Goal: Task Accomplishment & Management: Manage account settings

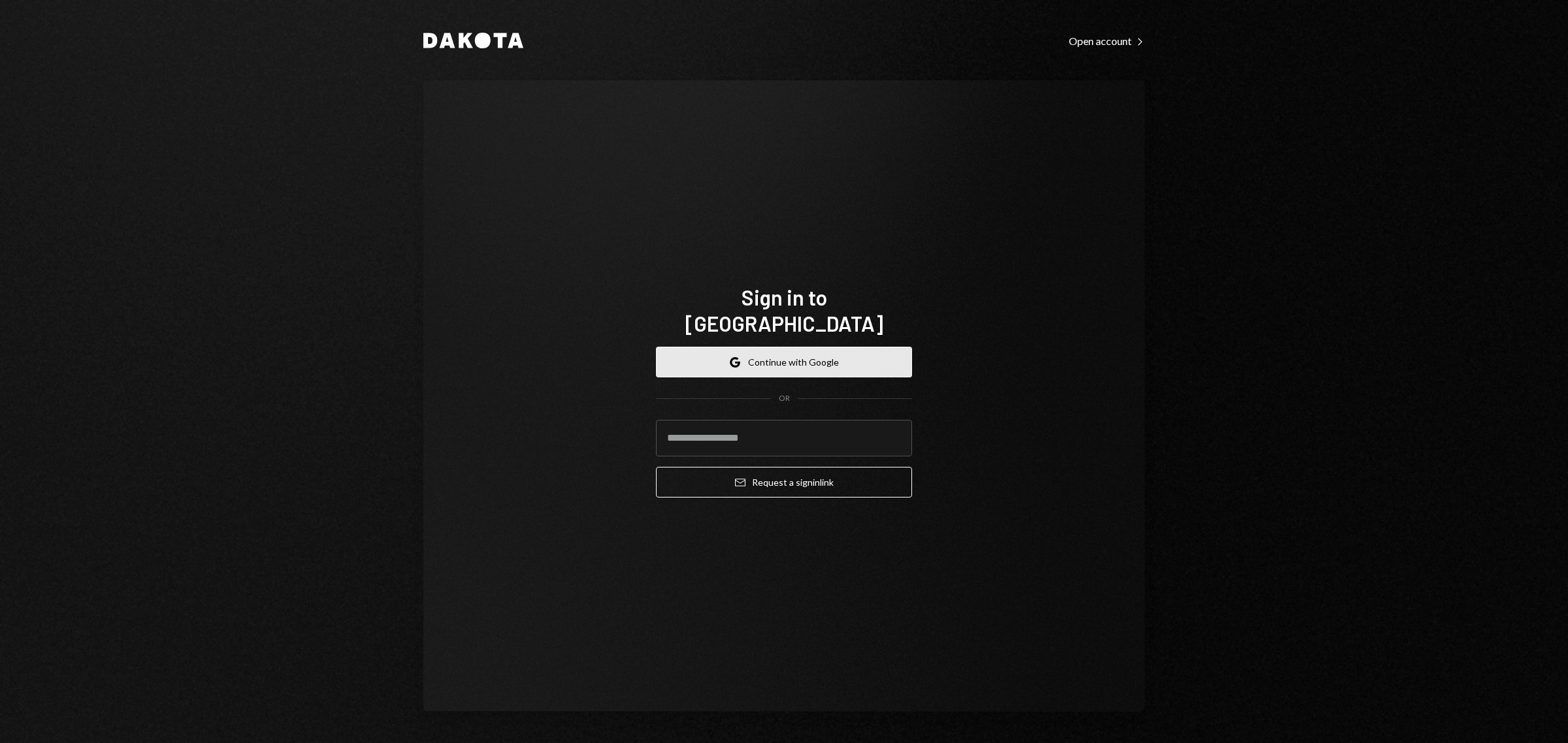
click at [849, 347] on button "Google Continue with Google" at bounding box center [784, 361] width 257 height 30
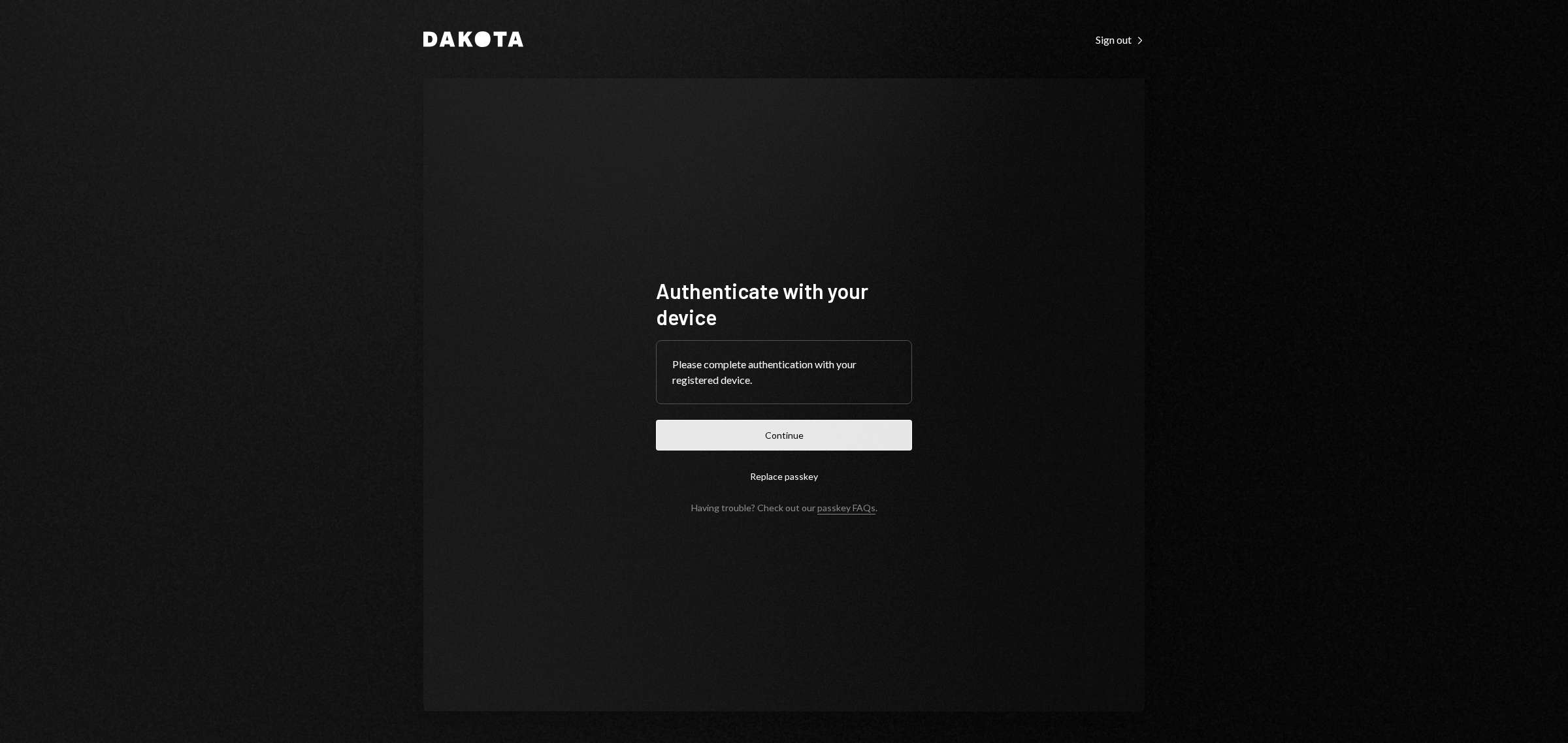
click at [794, 435] on button "Continue" at bounding box center [784, 435] width 257 height 30
click at [739, 433] on button "Continue" at bounding box center [784, 435] width 257 height 30
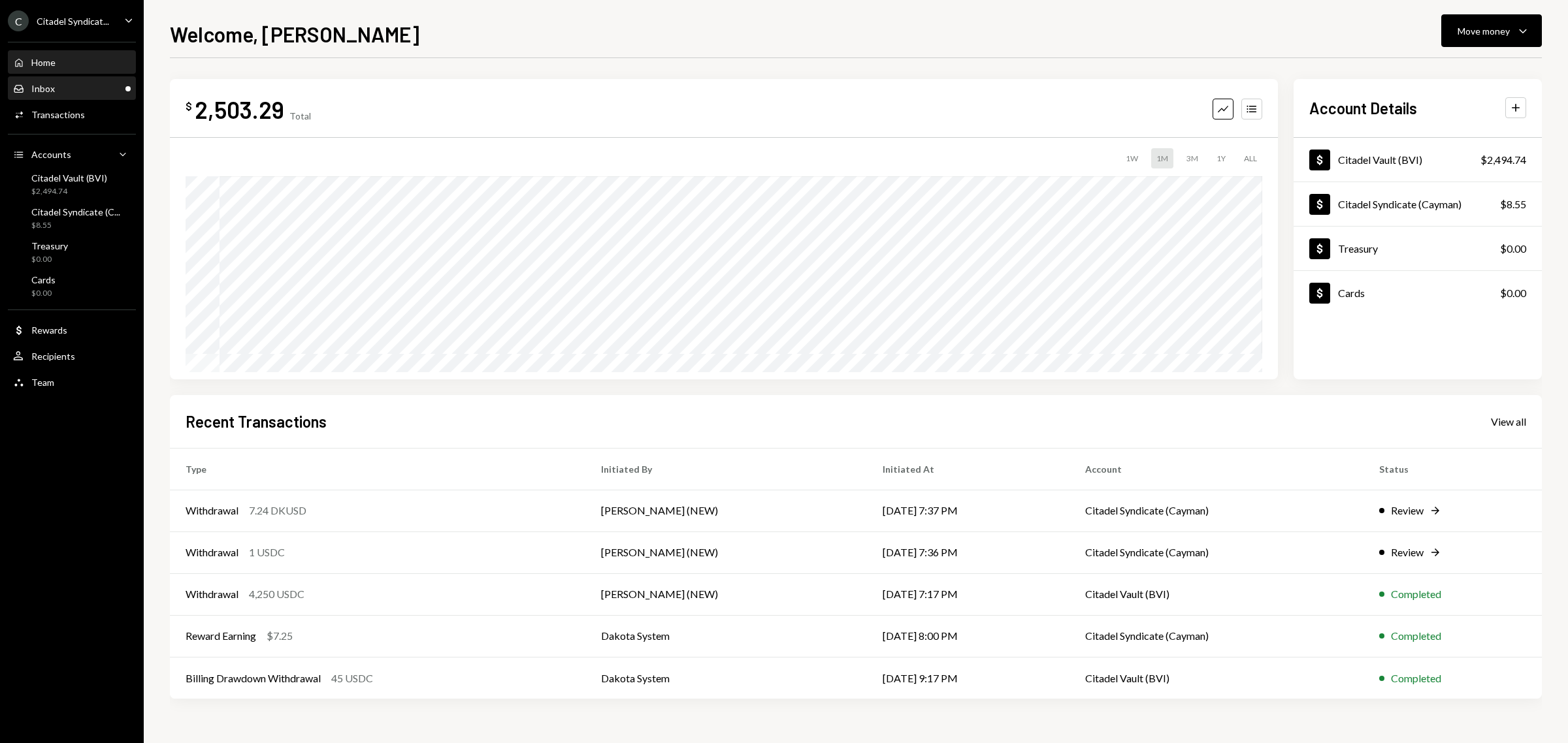
click at [113, 85] on div "Inbox Inbox" at bounding box center [71, 88] width 117 height 11
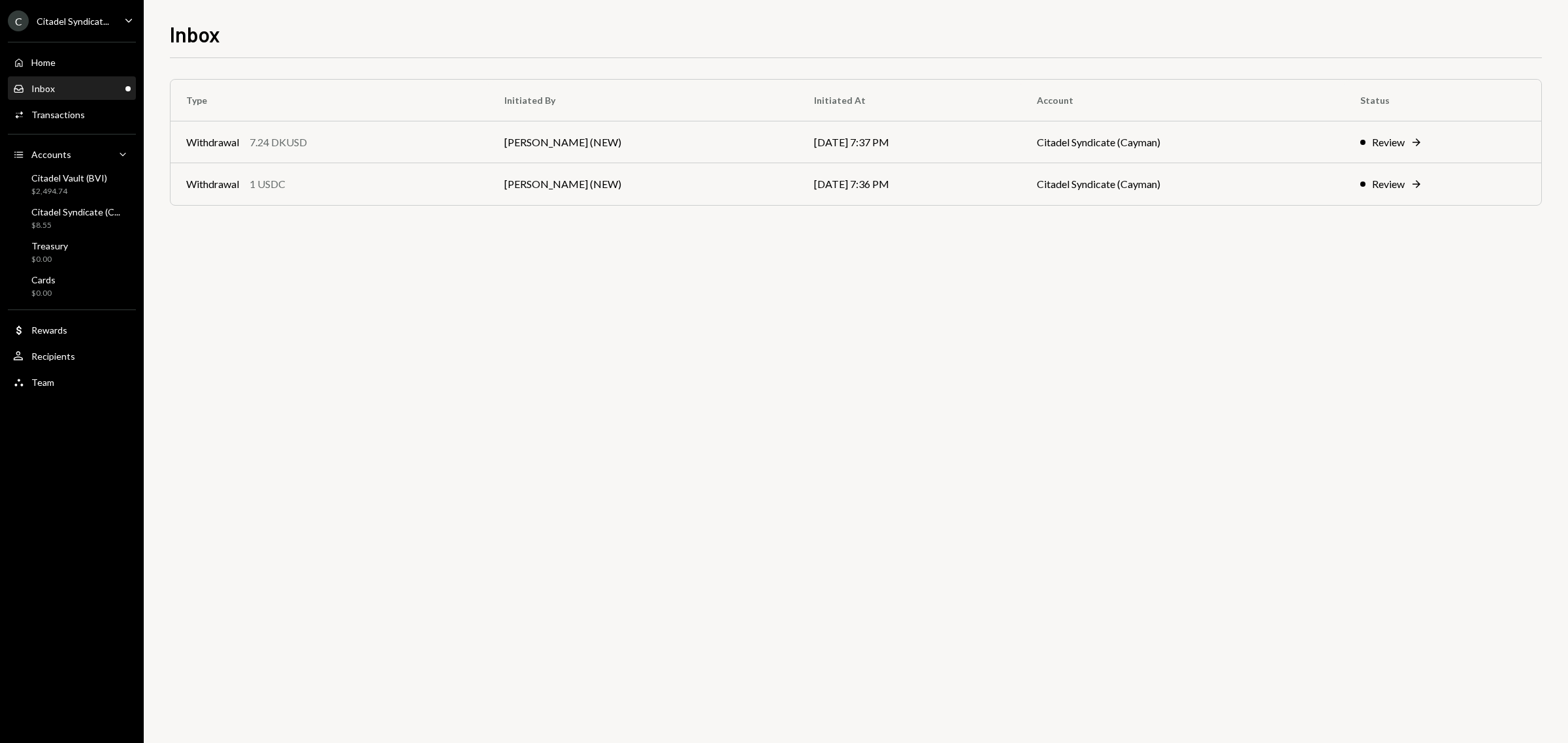
click at [73, 20] on div "Citadel Syndicat..." at bounding box center [73, 21] width 72 height 11
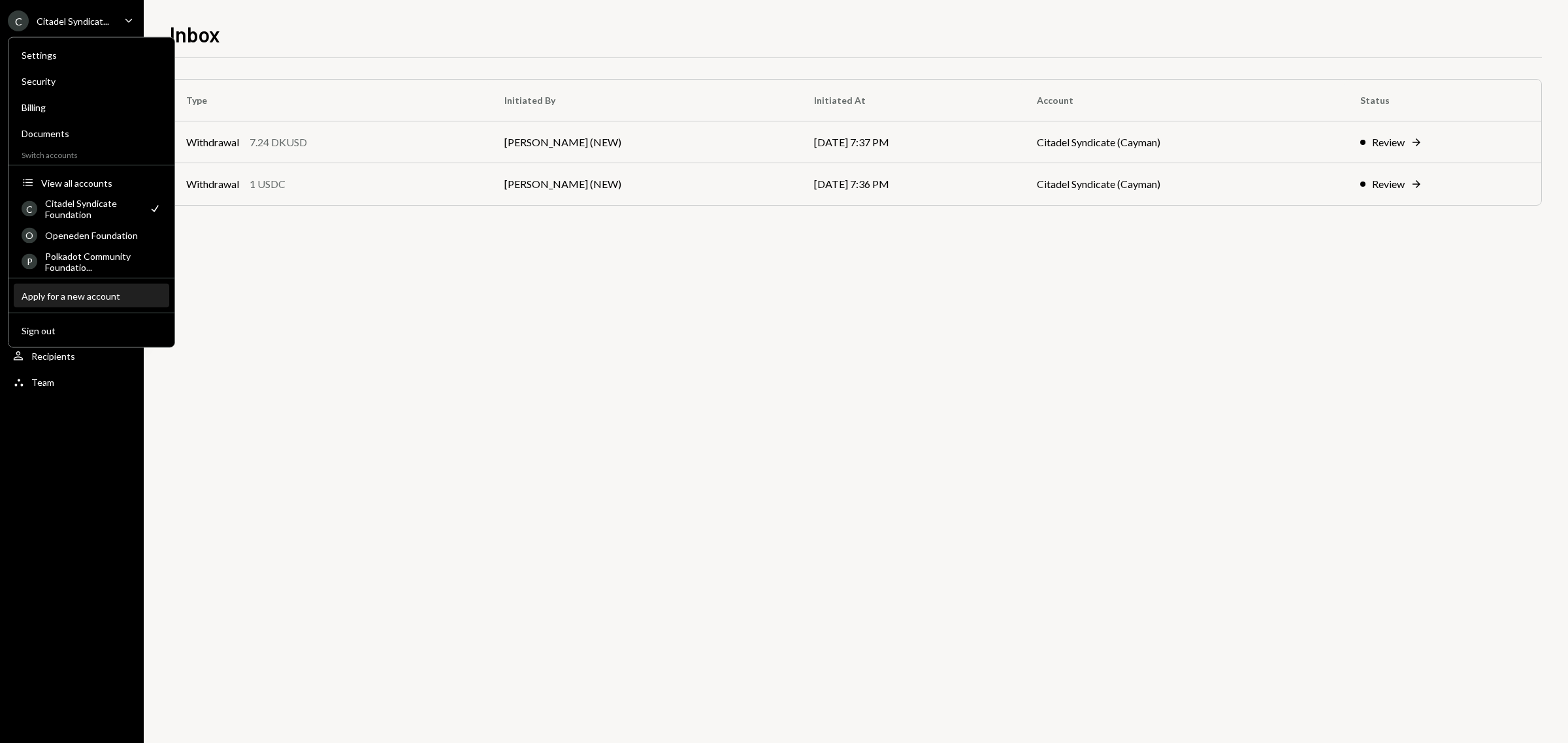
click at [108, 295] on div "Apply for a new account" at bounding box center [91, 296] width 140 height 11
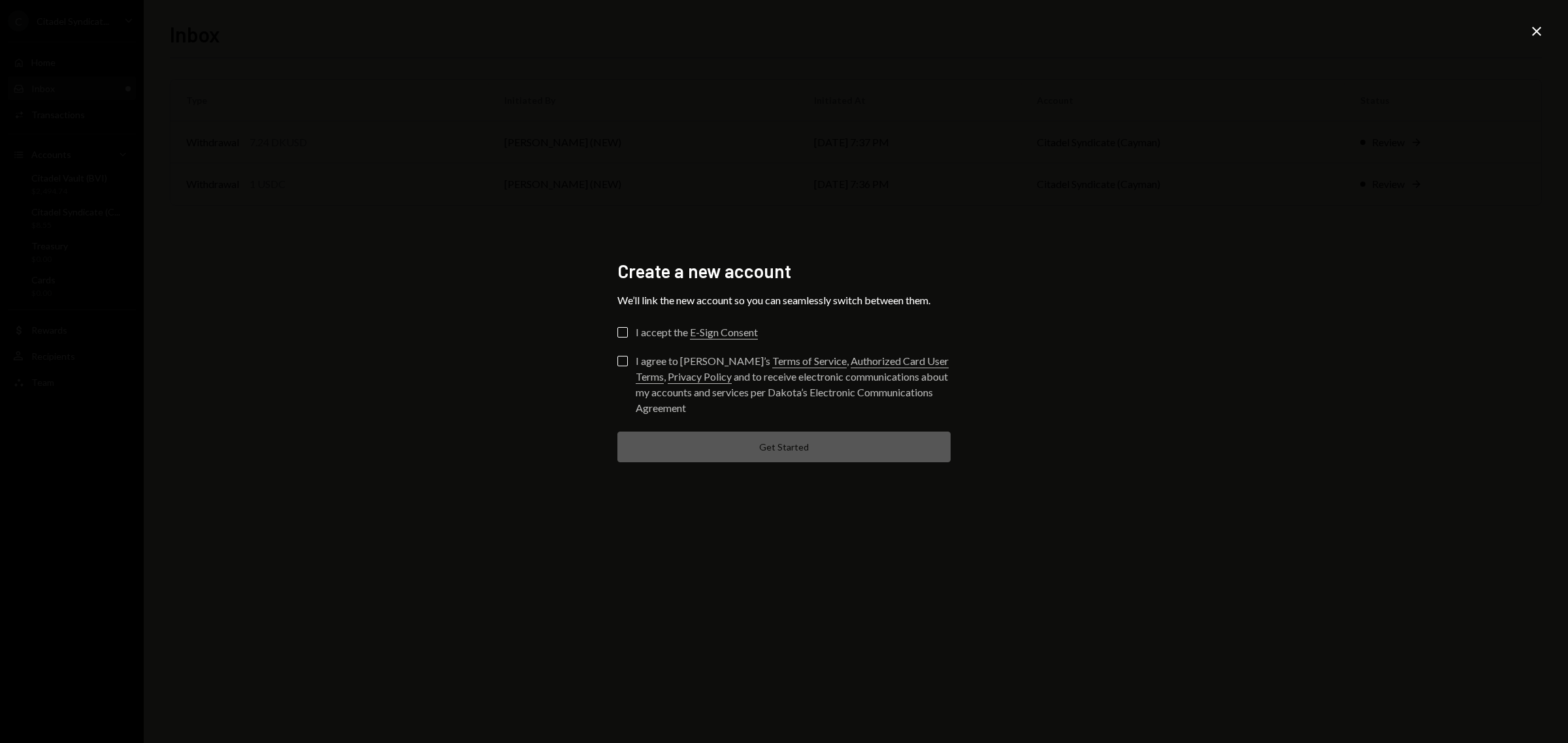
click at [1534, 33] on icon "Close" at bounding box center [1536, 31] width 16 height 16
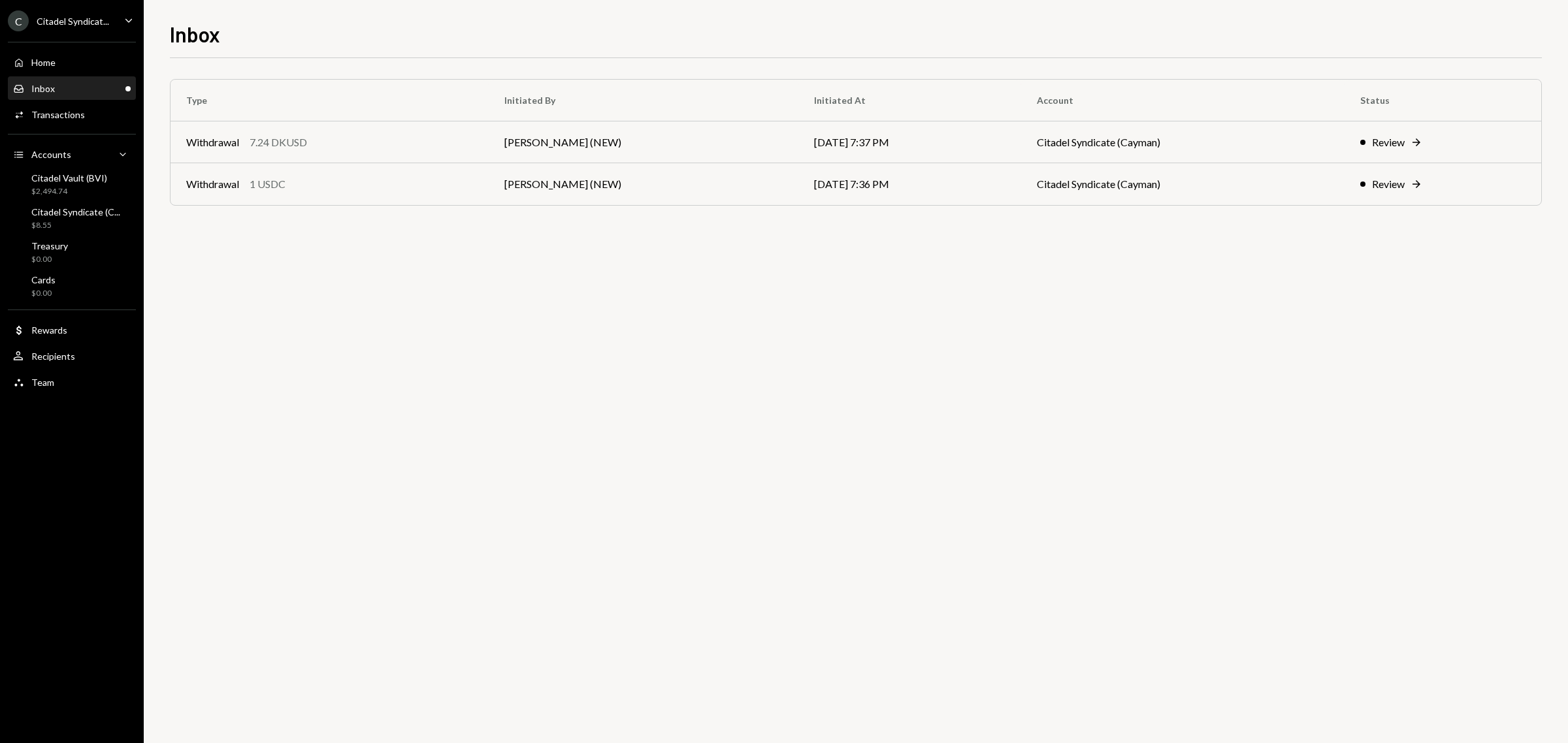
click at [116, 24] on div "C Citadel Syndicat... Caret Down" at bounding box center [71, 21] width 143 height 21
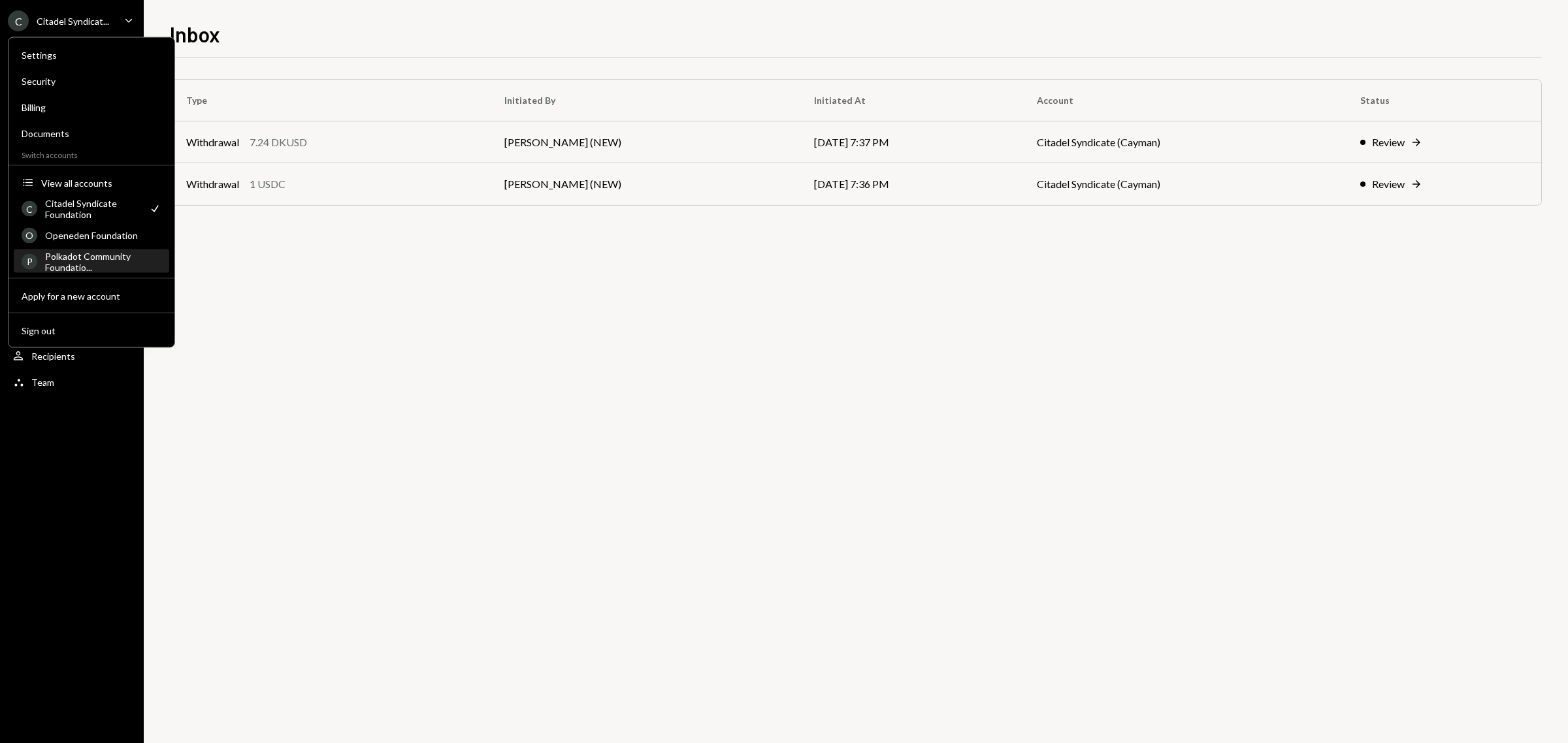
click at [89, 258] on div "Polkadot Community Foundatio..." at bounding box center [103, 261] width 116 height 22
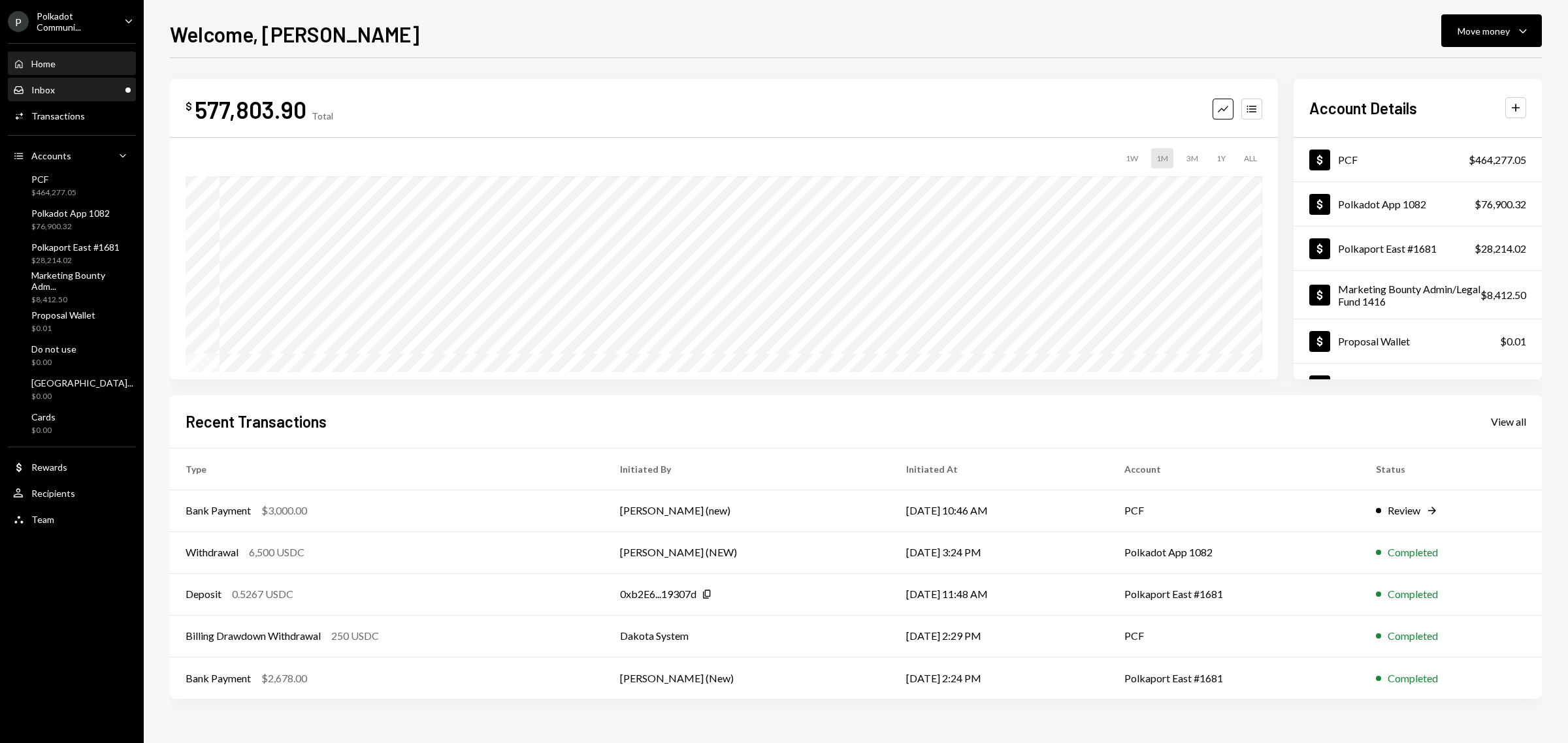
click at [82, 86] on div "Inbox Inbox" at bounding box center [71, 90] width 117 height 11
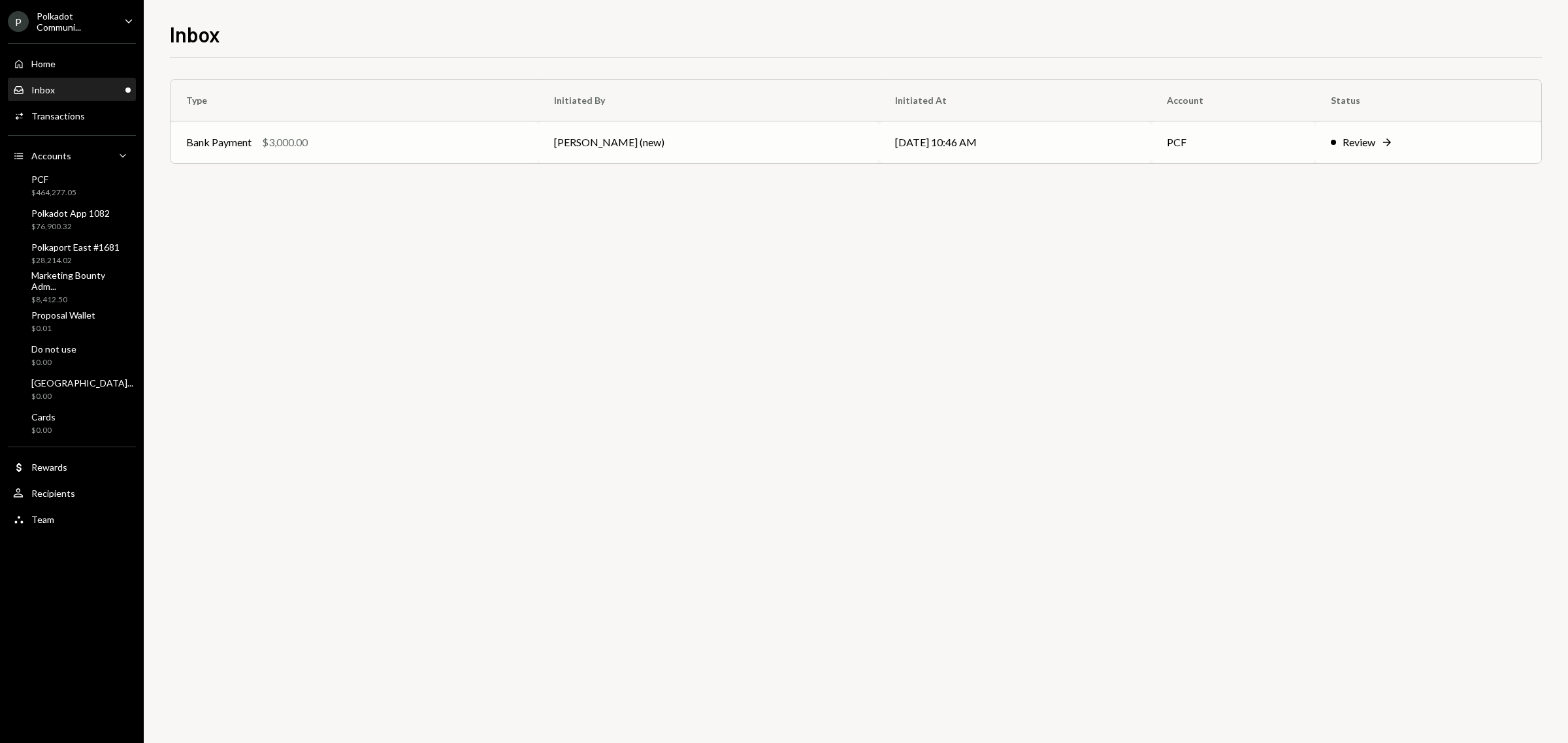
click at [230, 134] on div "Bank Payment" at bounding box center [219, 142] width 66 height 16
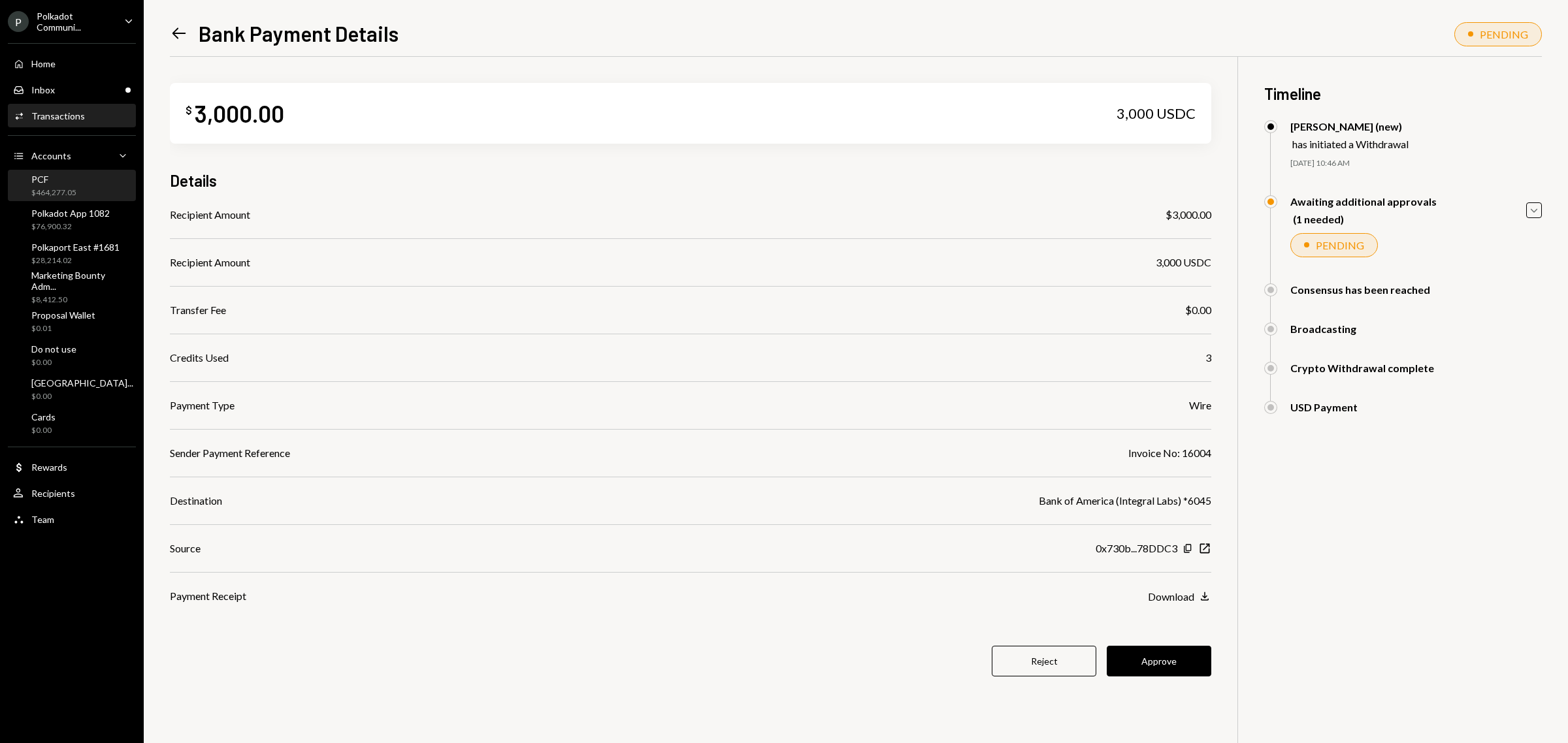
click at [89, 182] on div "PCF $464,277.05" at bounding box center [71, 186] width 117 height 25
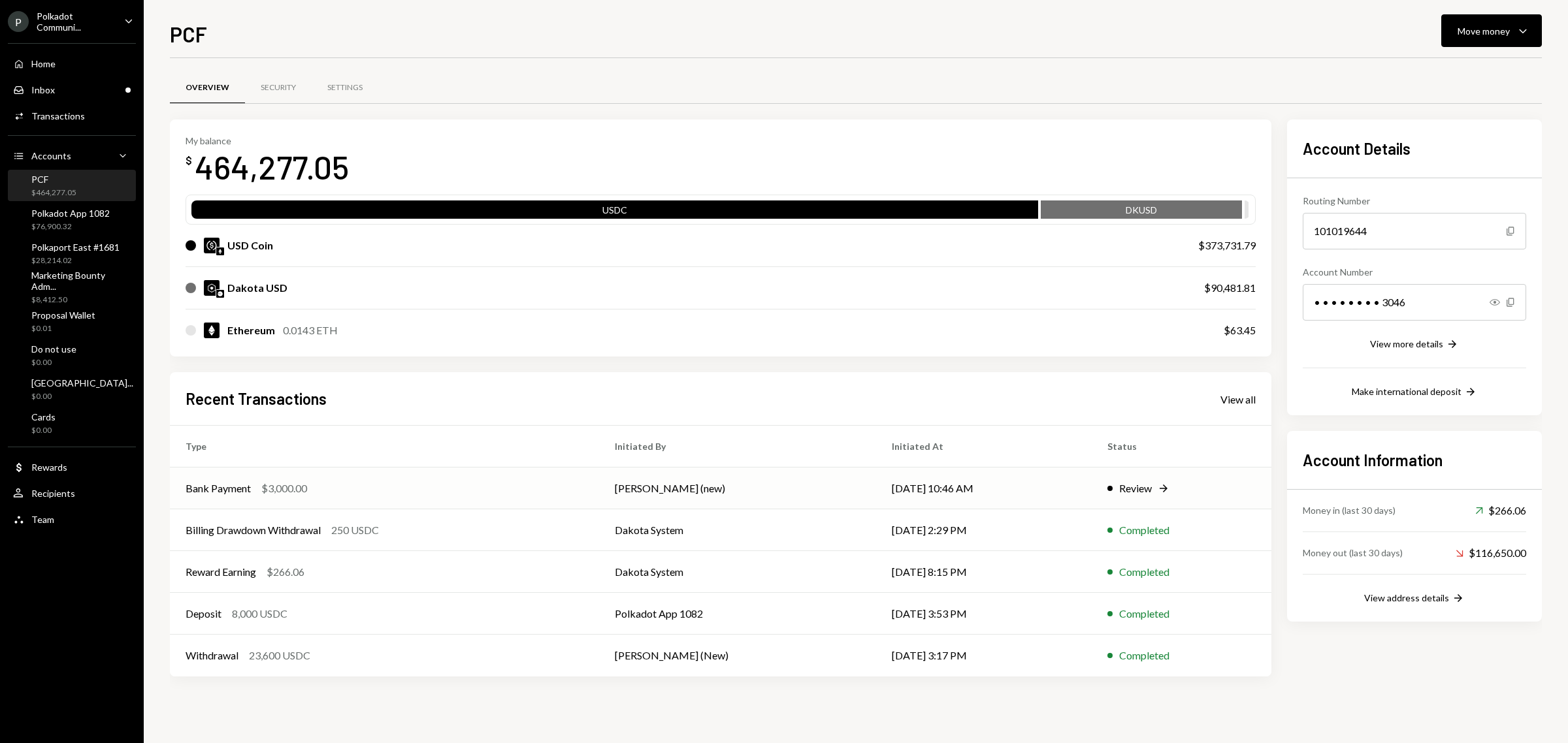
click at [1144, 488] on div "Review" at bounding box center [1136, 488] width 33 height 16
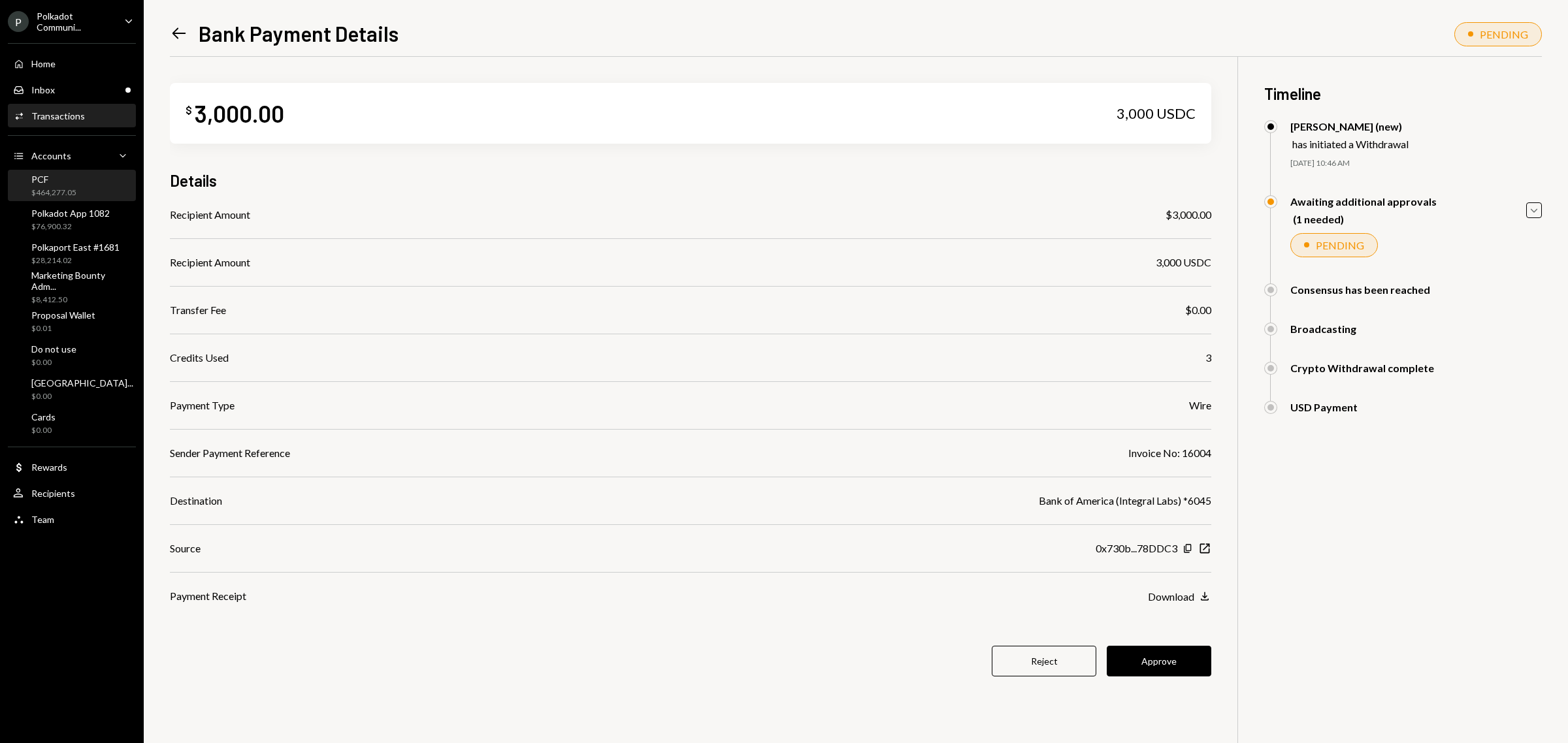
click at [57, 188] on div "$464,277.05" at bounding box center [53, 193] width 45 height 11
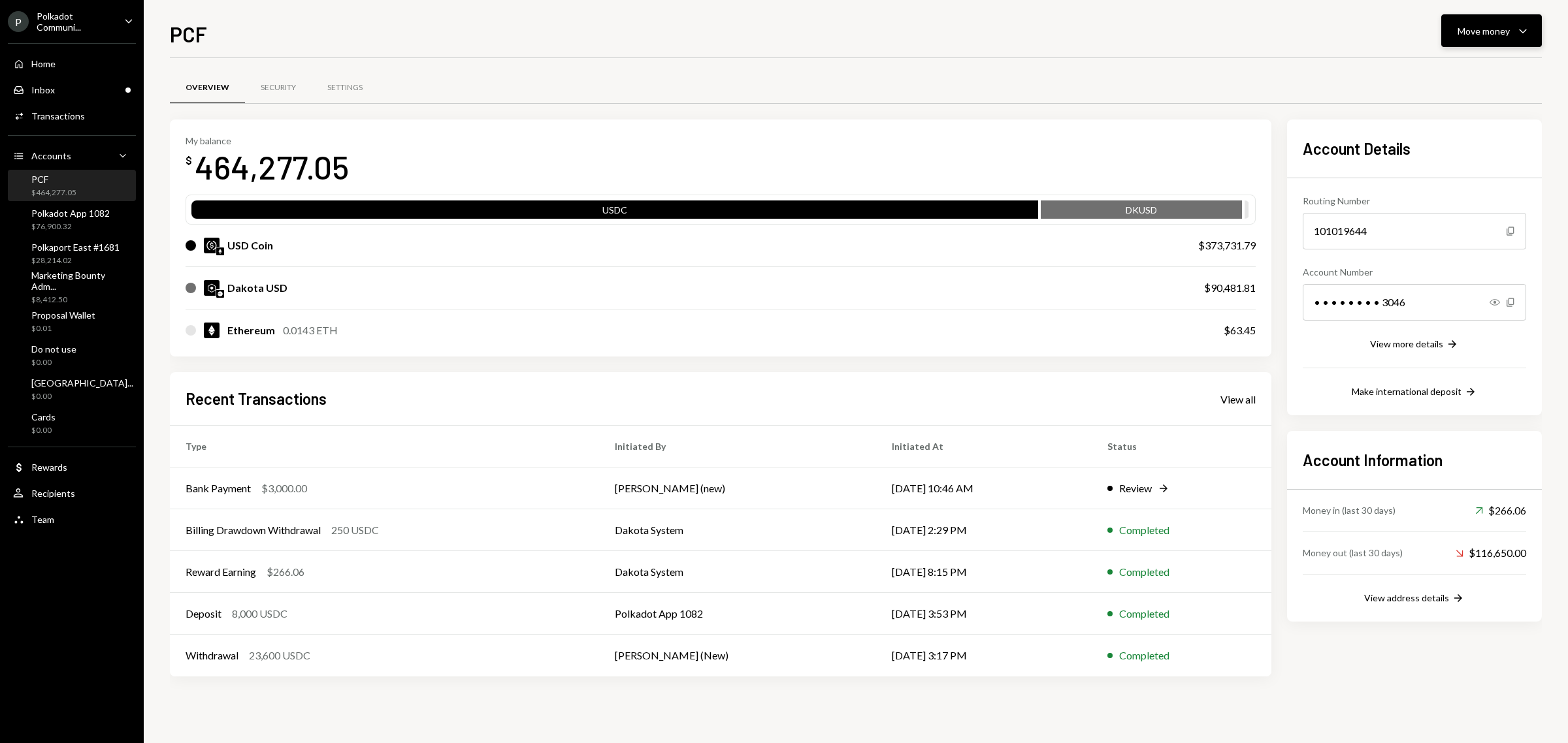
click at [1500, 37] on div "Move money Caret Down" at bounding box center [1492, 30] width 68 height 16
click at [1461, 124] on div "Deposit" at bounding box center [1481, 129] width 95 height 14
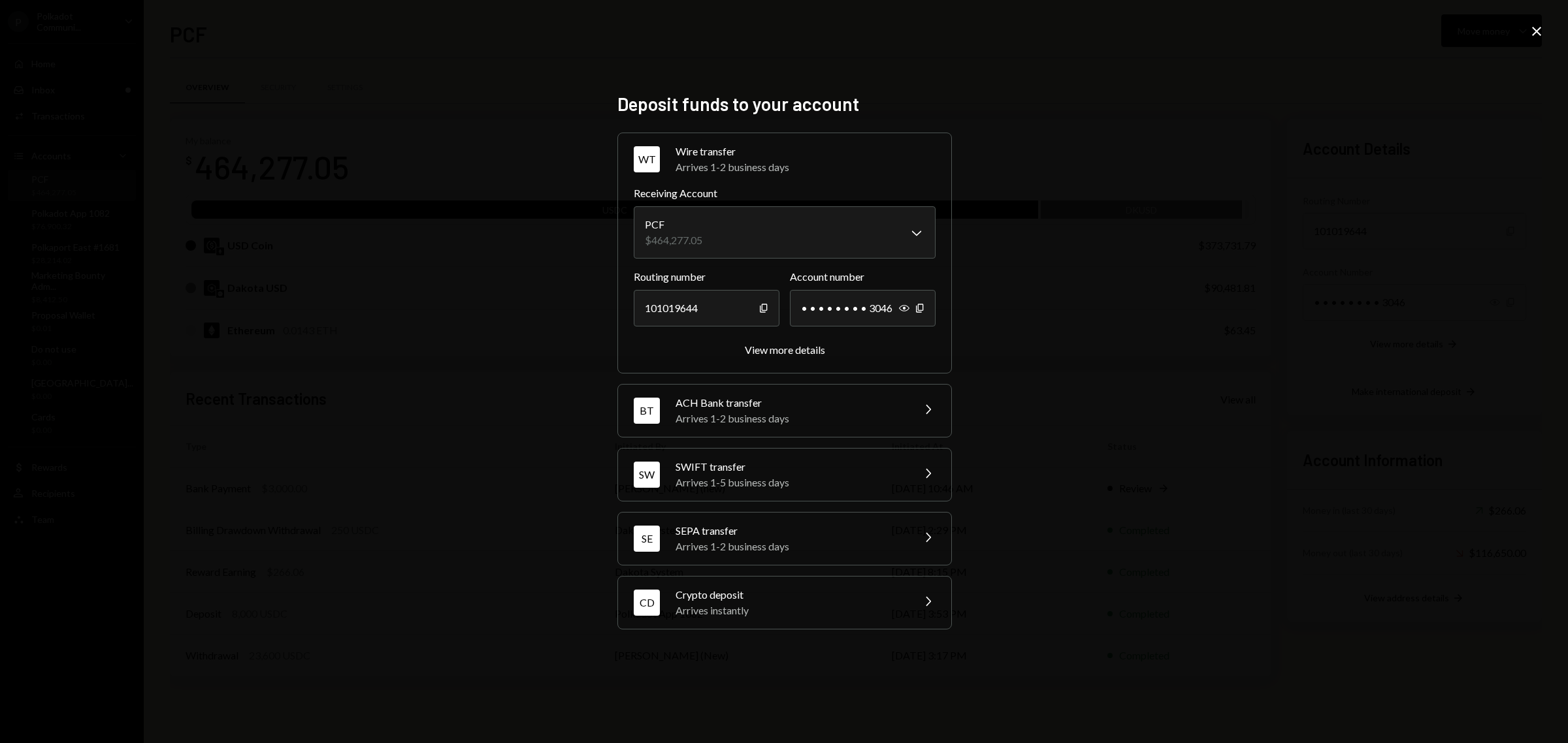
click at [834, 592] on div "Crypto deposit" at bounding box center [789, 595] width 229 height 16
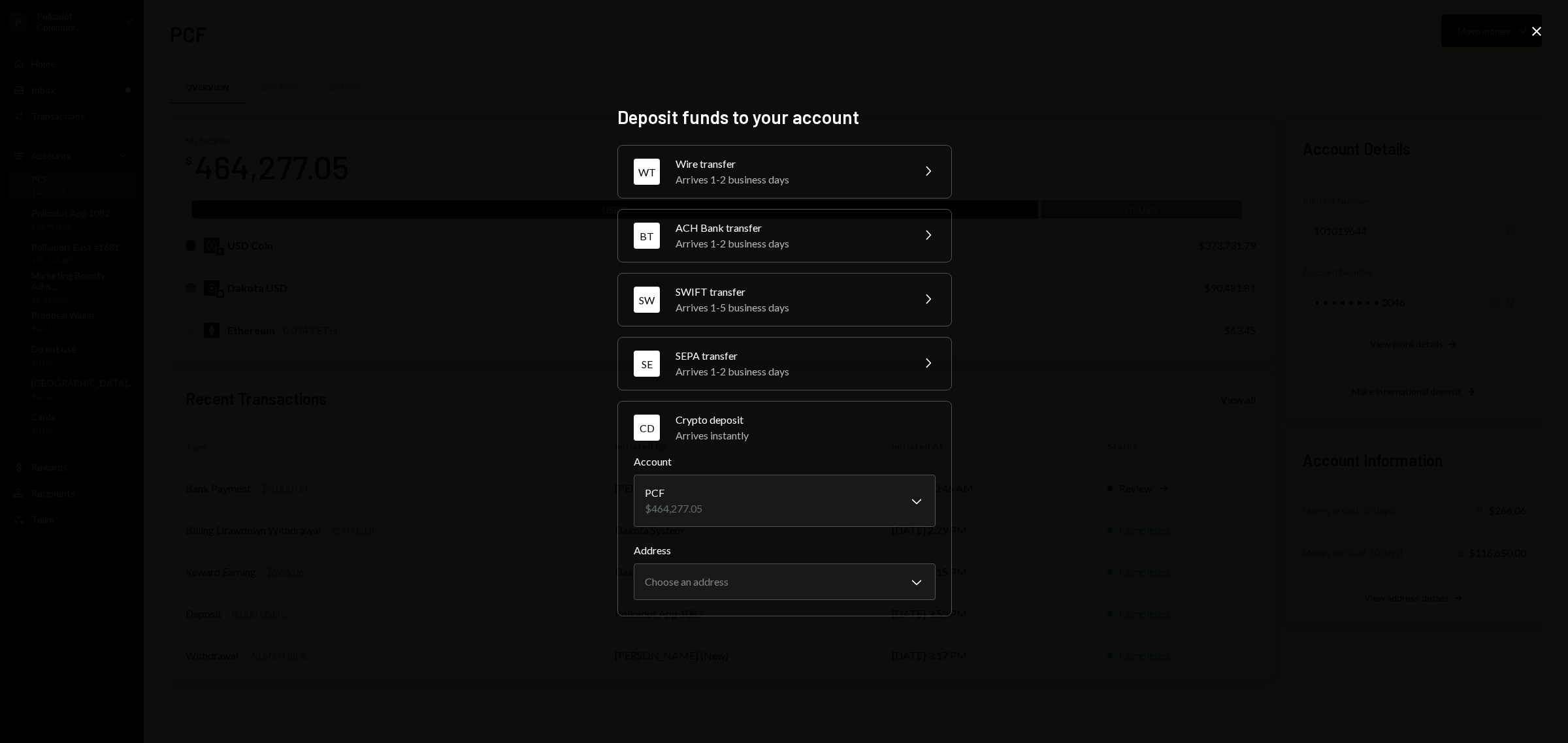
click at [1535, 30] on icon at bounding box center [1536, 31] width 9 height 9
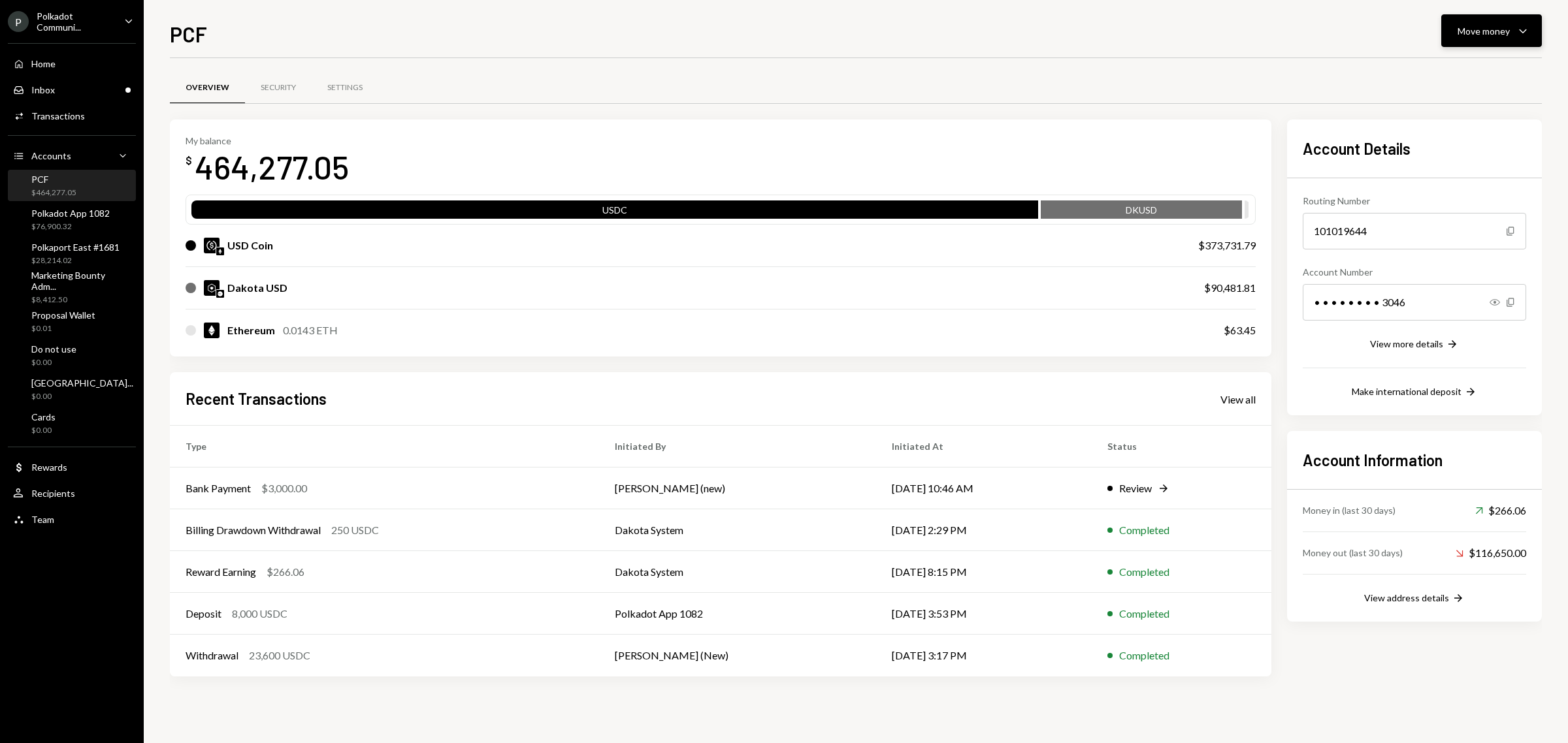
click at [1532, 25] on button "Move money Caret Down" at bounding box center [1492, 31] width 101 height 33
click at [1472, 131] on div "Deposit" at bounding box center [1481, 129] width 95 height 14
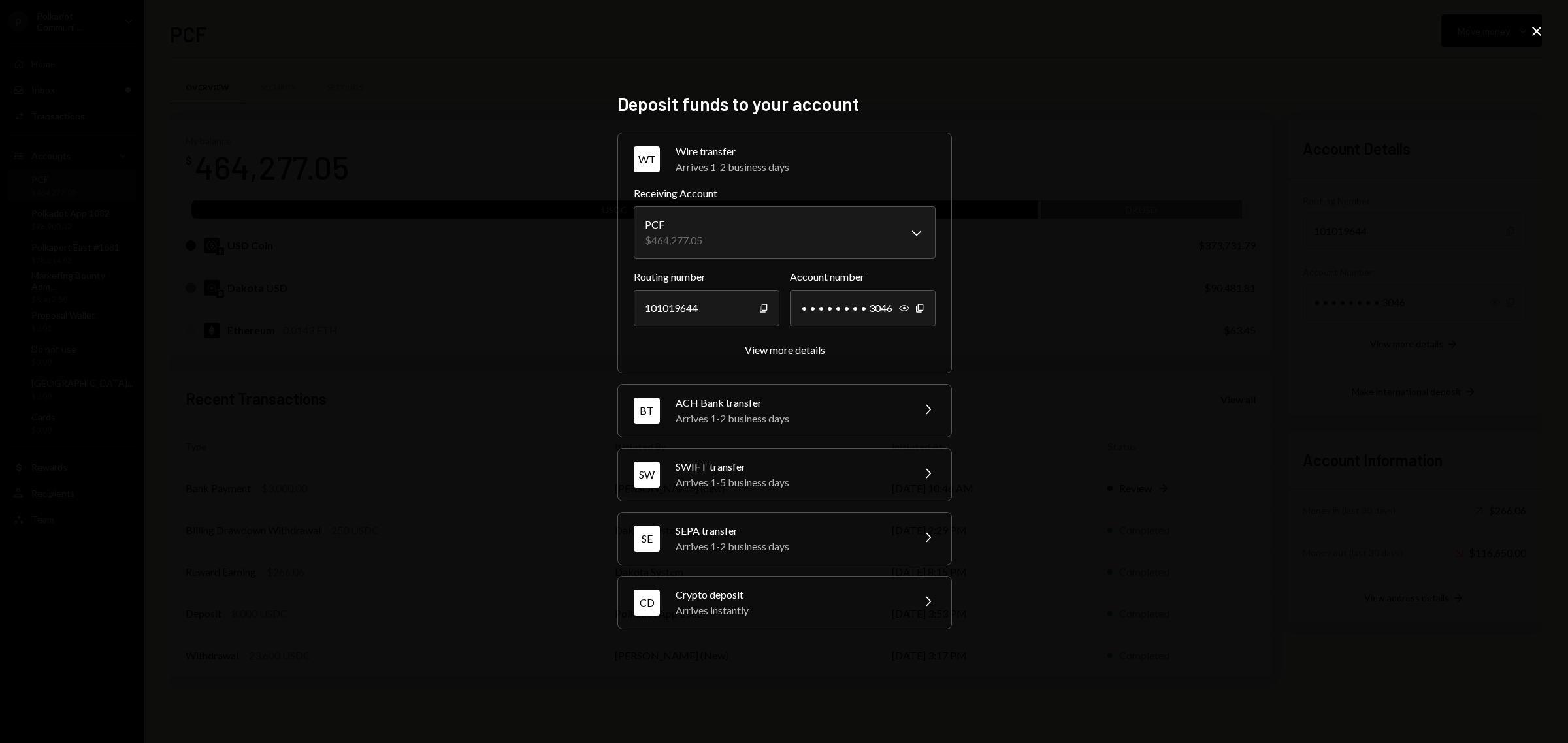
click at [909, 594] on div "CD Crypto deposit Arrives instantly Chevron Right" at bounding box center [784, 603] width 334 height 52
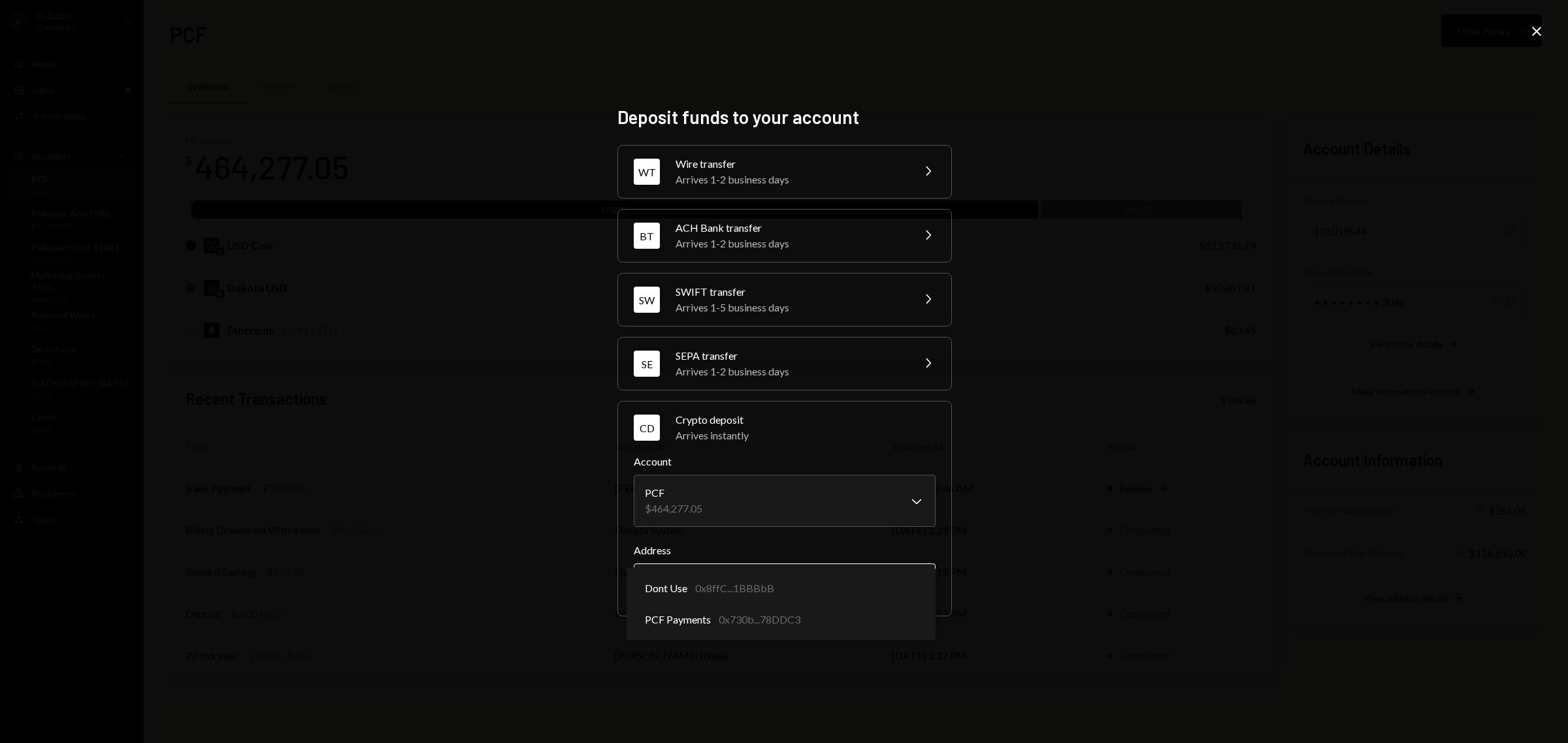
click at [838, 590] on body "P Polkadot Communi... Caret Down Home Home Inbox Inbox Activities Transactions …" at bounding box center [784, 371] width 1568 height 743
select select "**********"
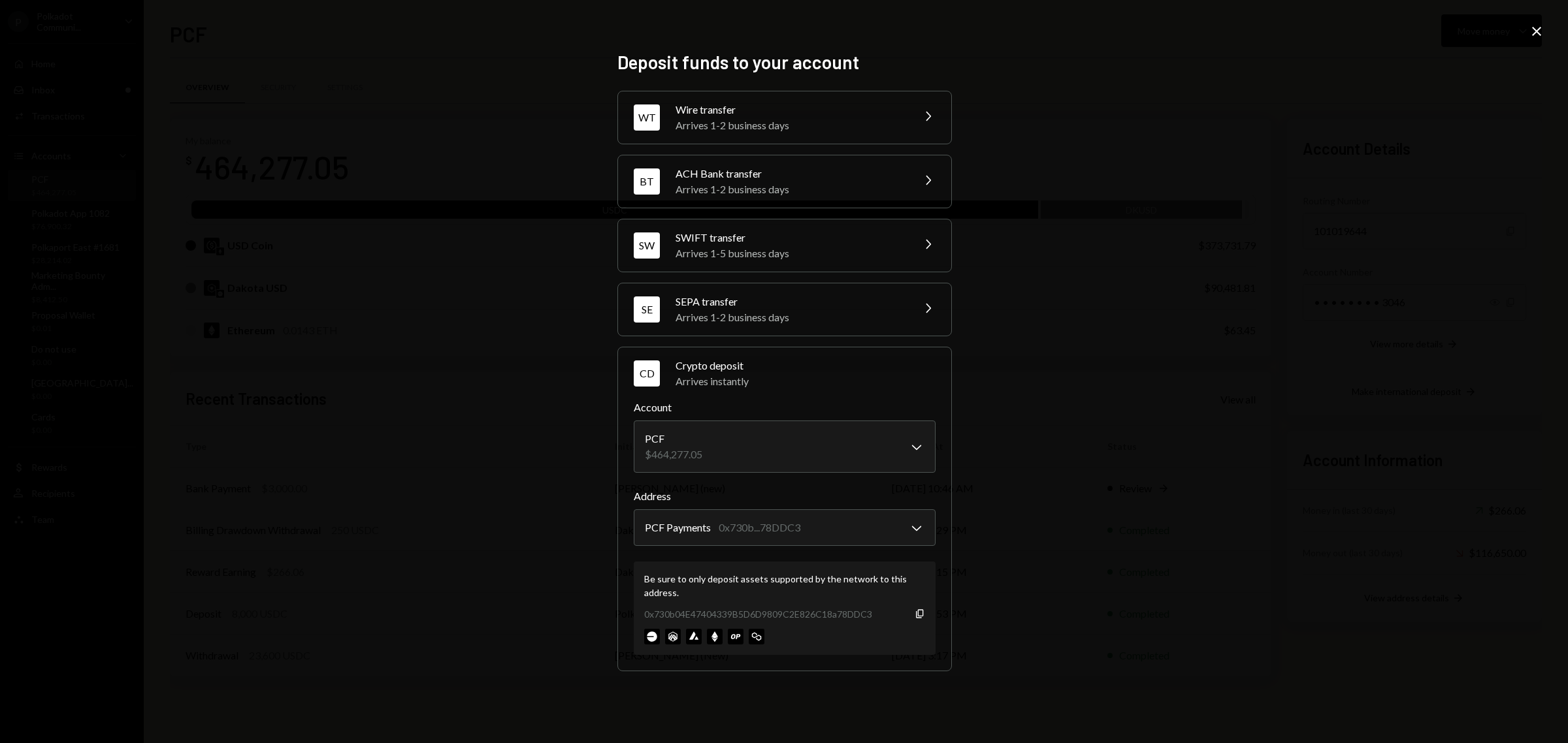
click at [1541, 27] on icon at bounding box center [1536, 31] width 9 height 9
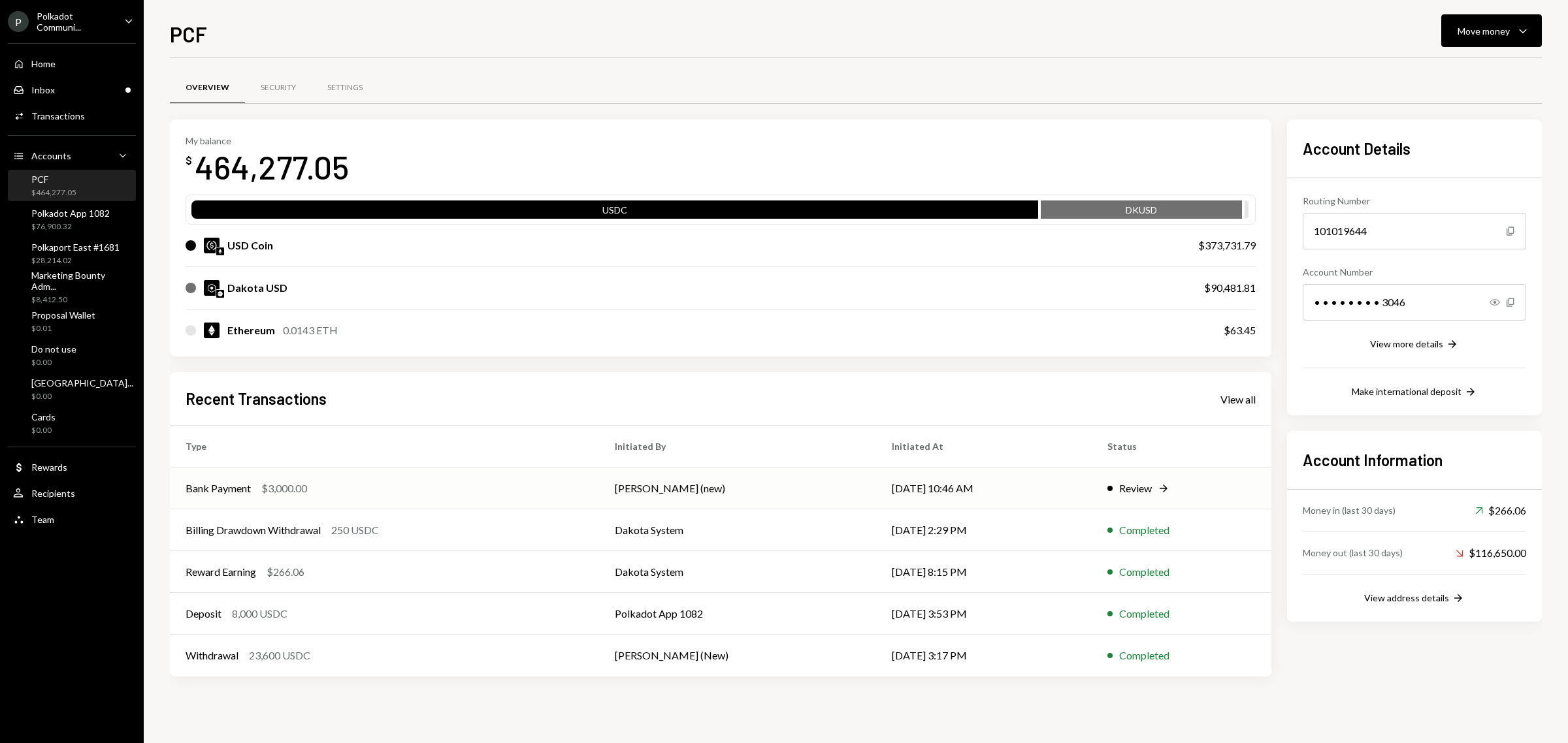
click at [232, 481] on div "Bank Payment" at bounding box center [218, 488] width 66 height 16
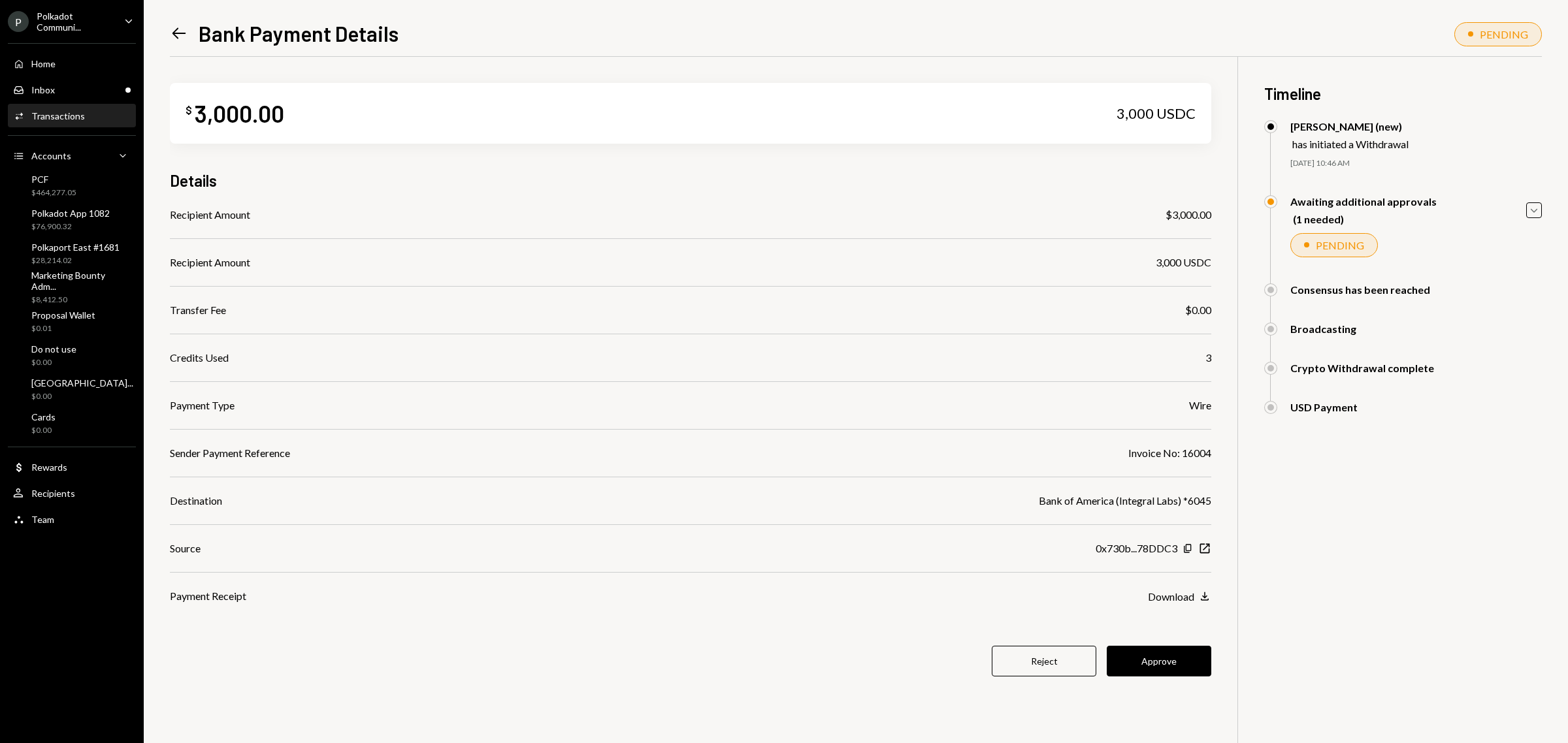
click at [1155, 661] on button "Approve" at bounding box center [1159, 660] width 105 height 30
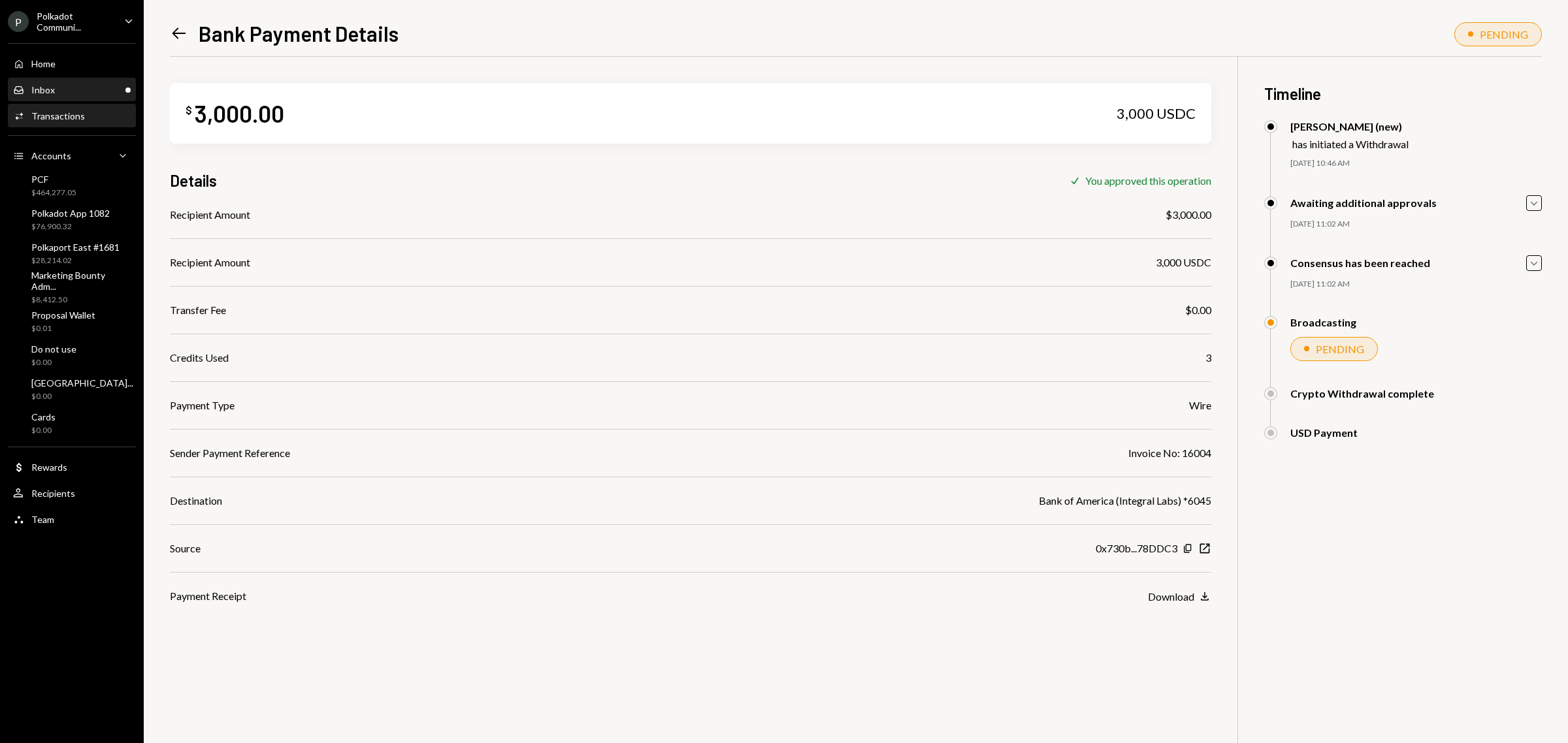
click at [43, 86] on div "Inbox" at bounding box center [43, 90] width 24 height 11
